Goal: Transaction & Acquisition: Purchase product/service

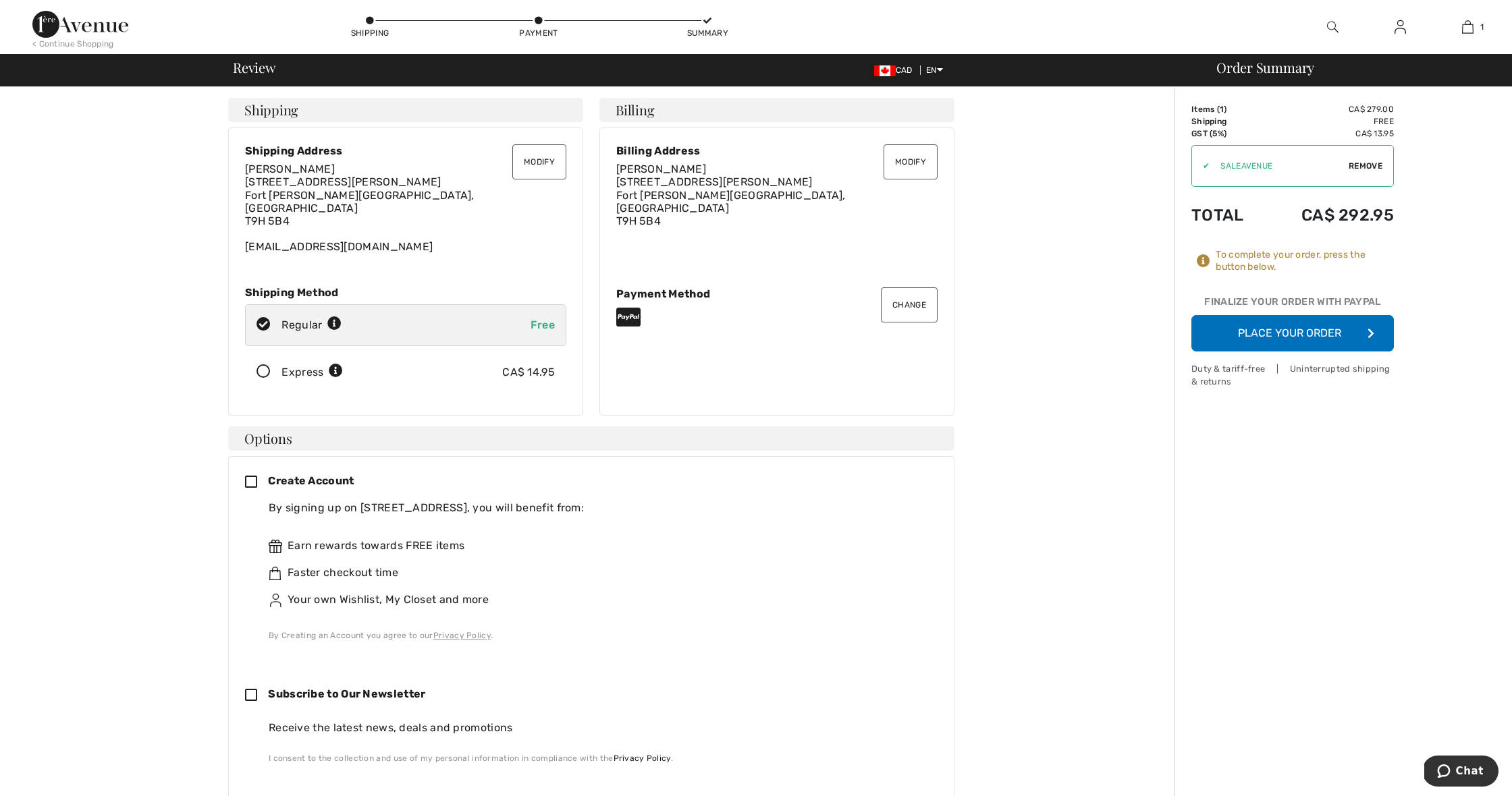
click at [1248, 332] on button "Place Your Order" at bounding box center [1292, 333] width 202 height 36
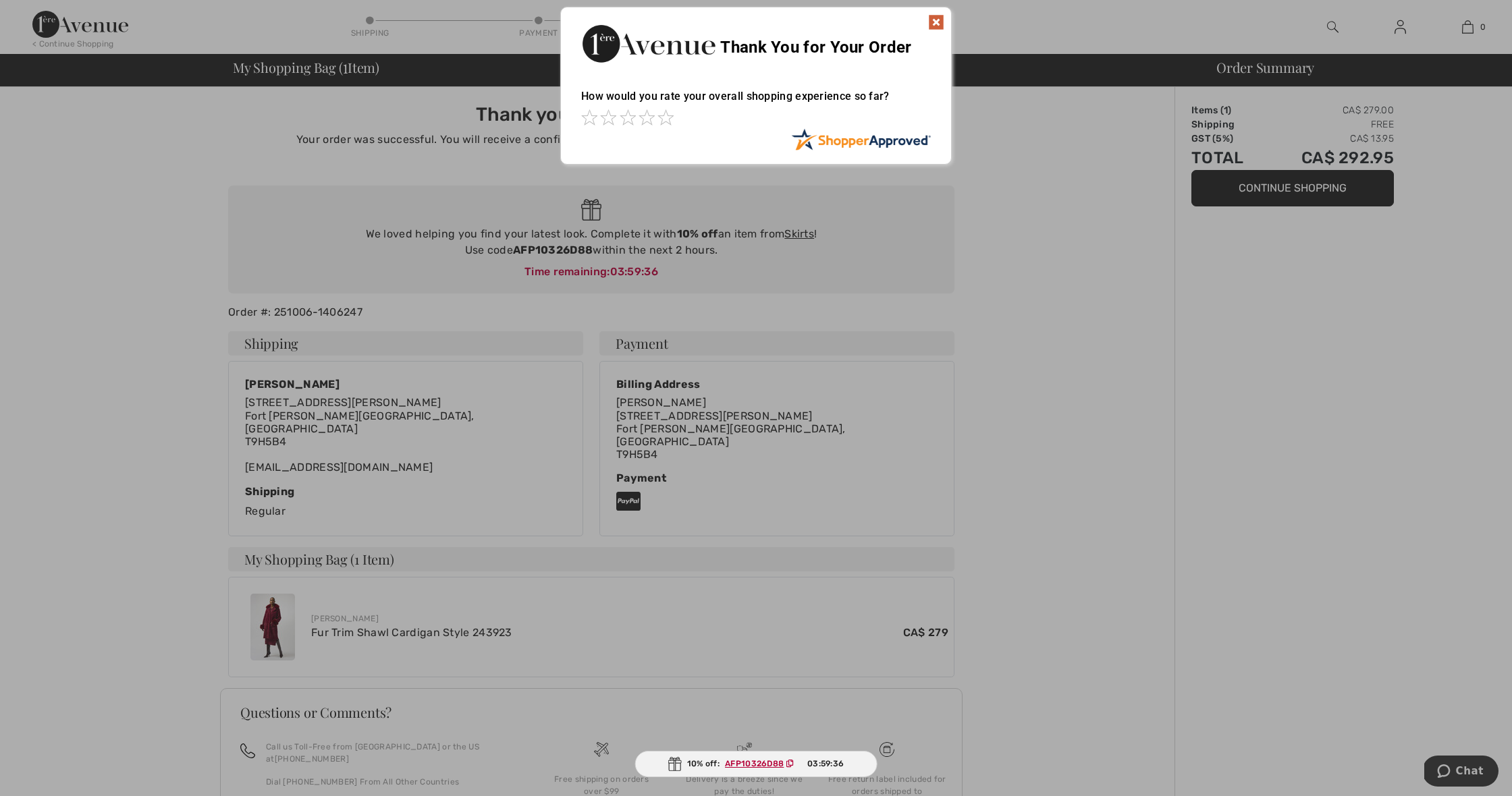
click at [940, 19] on img at bounding box center [936, 22] width 16 height 16
